Goal: Find contact information: Find contact information

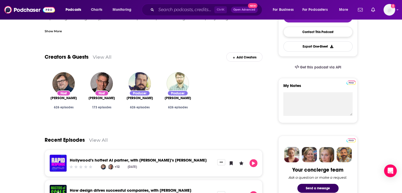
scroll to position [135, 0]
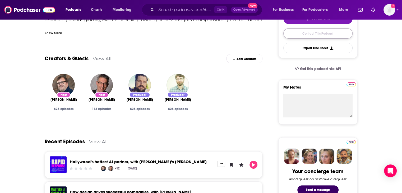
click at [322, 33] on link "Contact This Podcast" at bounding box center [317, 33] width 69 height 10
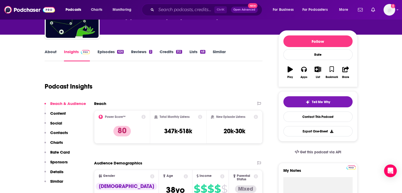
click at [60, 132] on p "Contacts" at bounding box center [59, 132] width 18 height 5
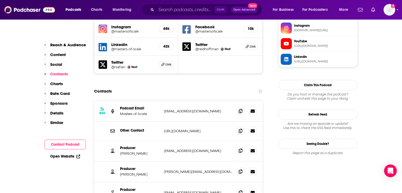
scroll to position [491, 0]
click at [241, 148] on icon at bounding box center [240, 150] width 4 height 4
click at [241, 169] on icon at bounding box center [240, 171] width 4 height 4
click at [238, 106] on span at bounding box center [240, 110] width 8 height 8
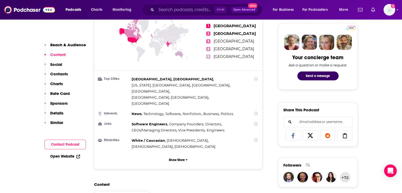
scroll to position [229, 0]
